Goal: Book appointment/travel/reservation

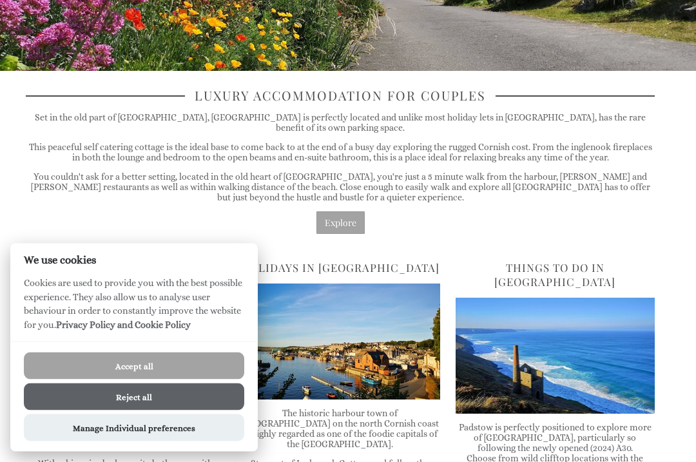
scroll to position [265, 0]
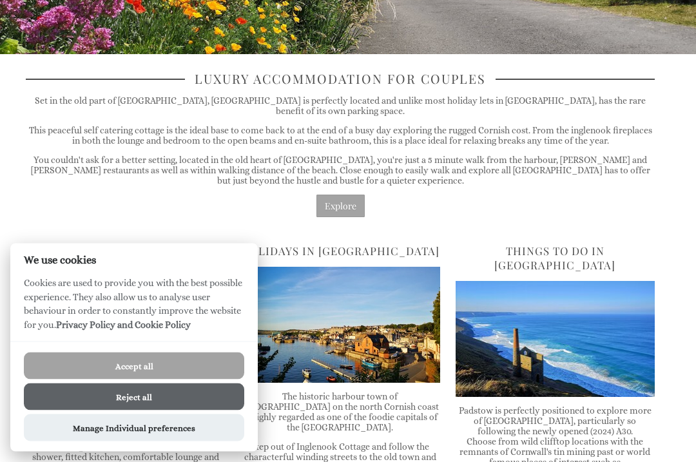
click at [180, 410] on button "Reject all" at bounding box center [134, 396] width 220 height 27
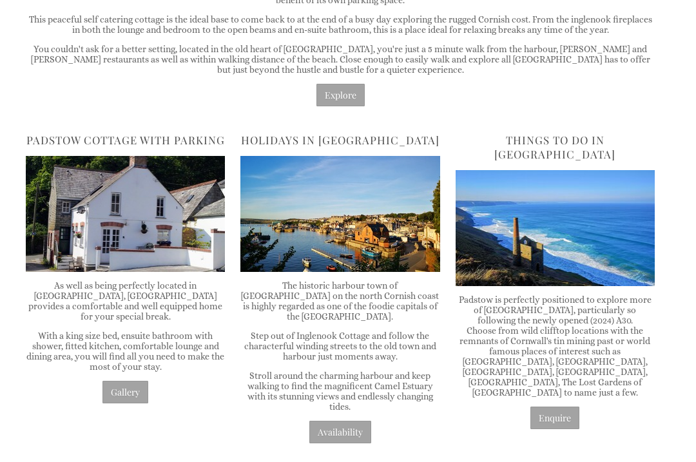
scroll to position [376, 0]
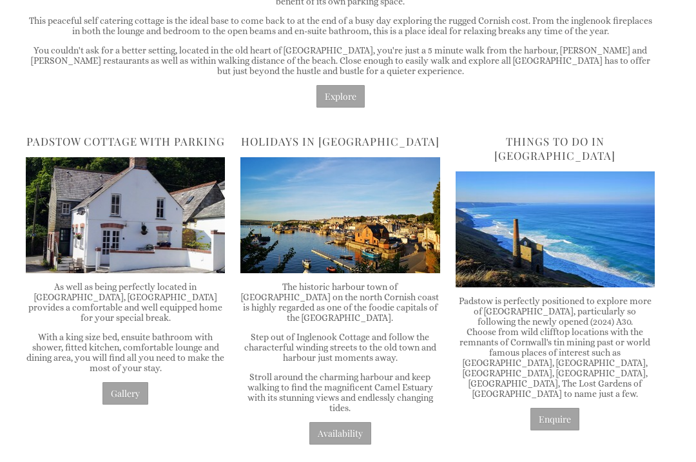
click at [351, 430] on link "Availability" at bounding box center [340, 433] width 62 height 23
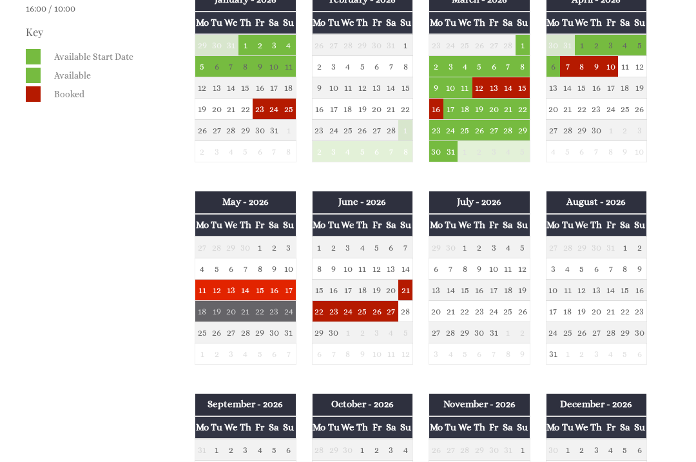
scroll to position [613, 0]
click at [625, 339] on td "29" at bounding box center [625, 332] width 14 height 21
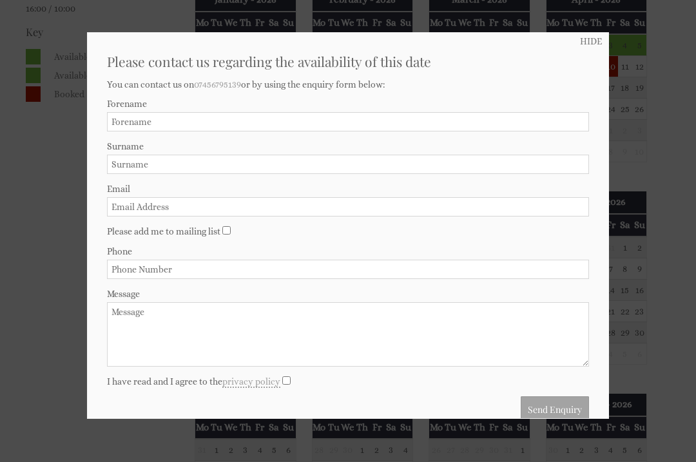
click at [689, 258] on div at bounding box center [348, 231] width 696 height 462
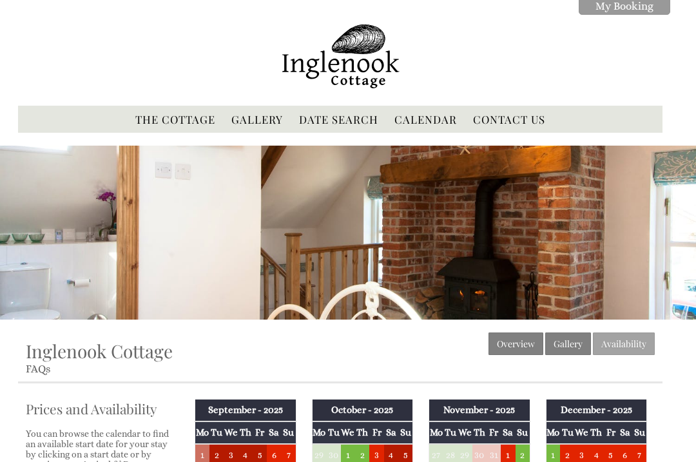
scroll to position [0, 0]
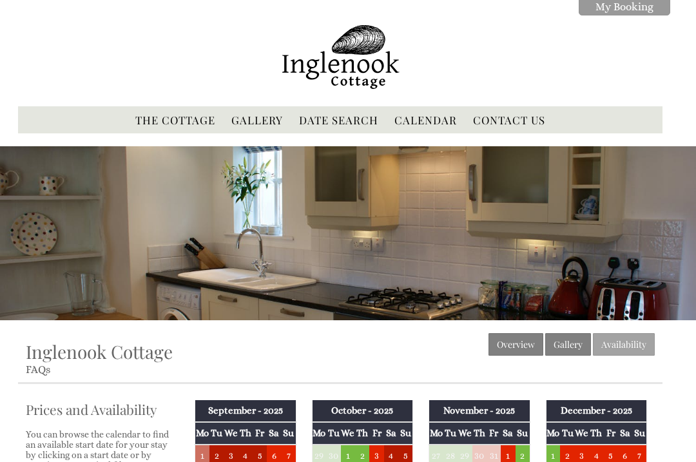
click at [354, 126] on link "Date Search" at bounding box center [338, 120] width 79 height 14
